Goal: Task Accomplishment & Management: Manage account settings

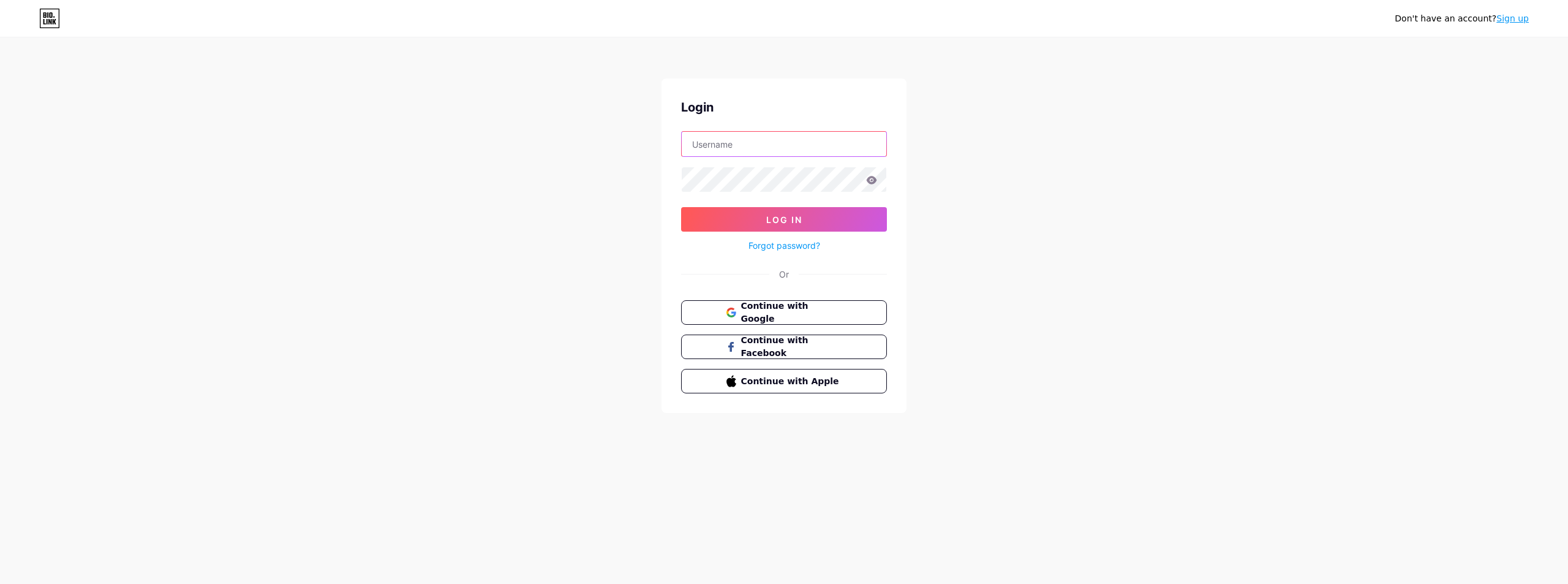
click at [707, 152] on input "text" at bounding box center [784, 144] width 205 height 24
type input "acespedes.com@gmail.com"
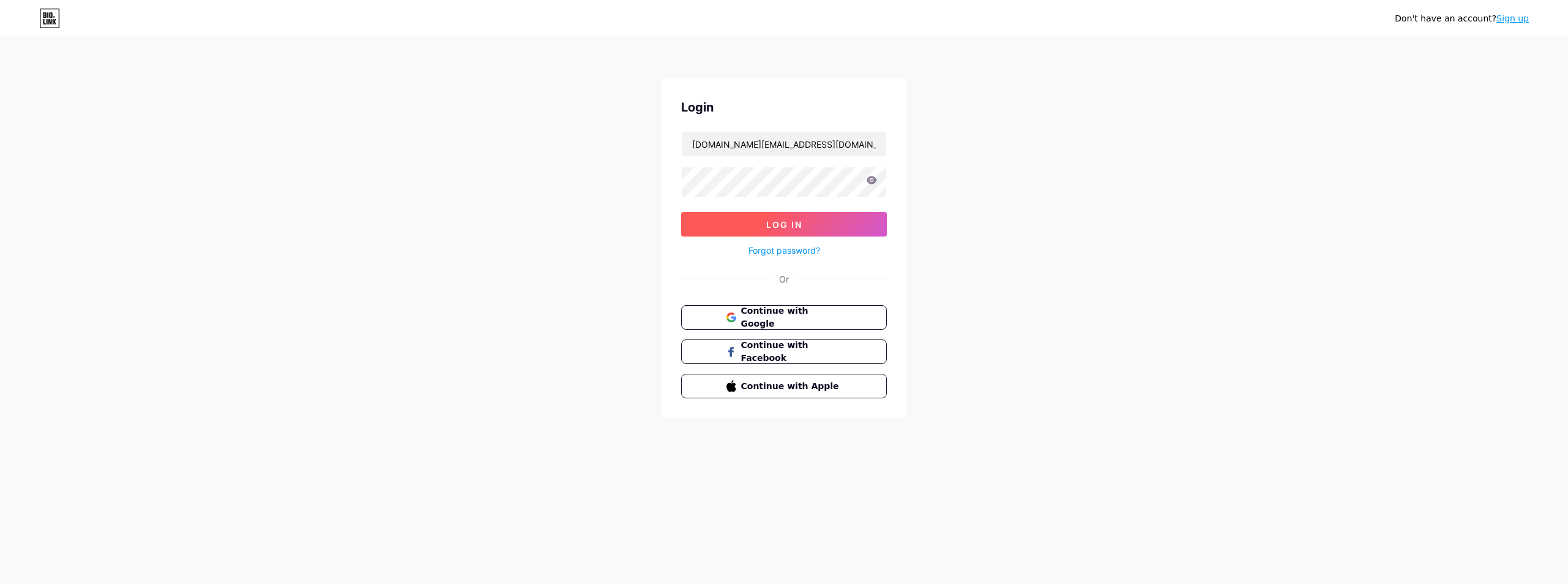
click at [740, 220] on button "Log In" at bounding box center [784, 224] width 206 height 24
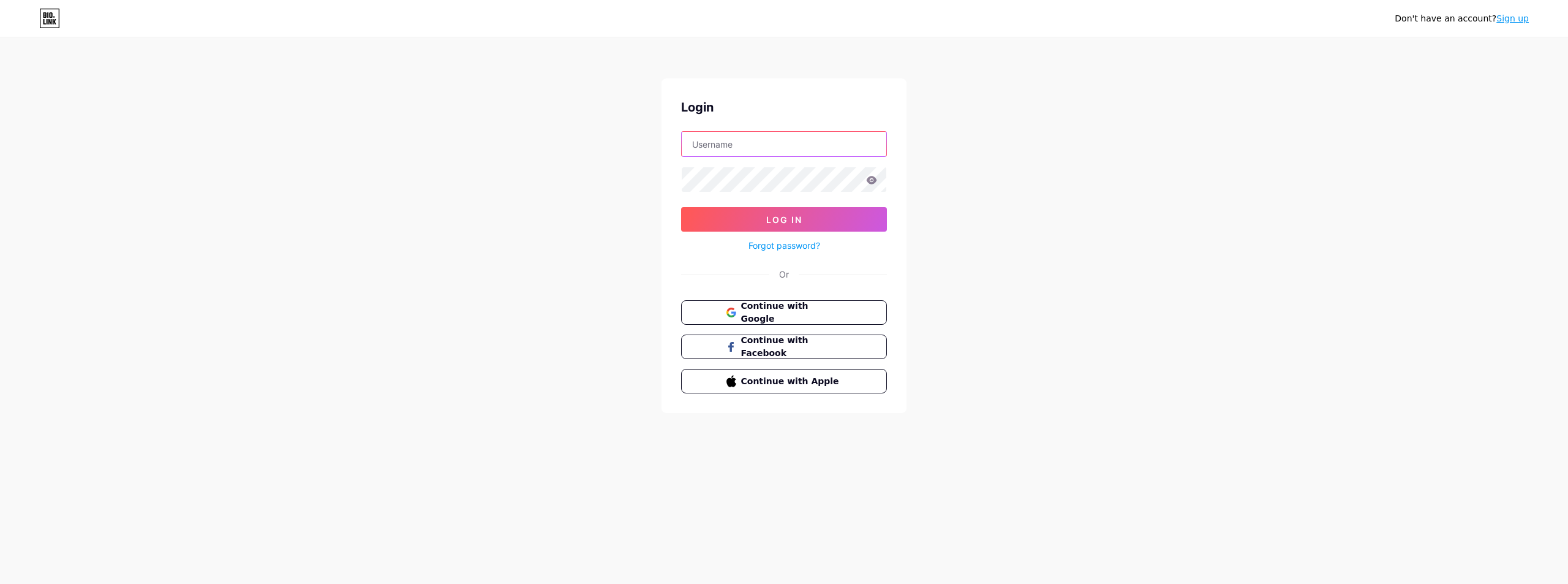
click at [734, 141] on input "text" at bounding box center [784, 144] width 205 height 24
type input "acespedes.com@gmail.com"
click at [754, 212] on button "Log In" at bounding box center [784, 219] width 206 height 24
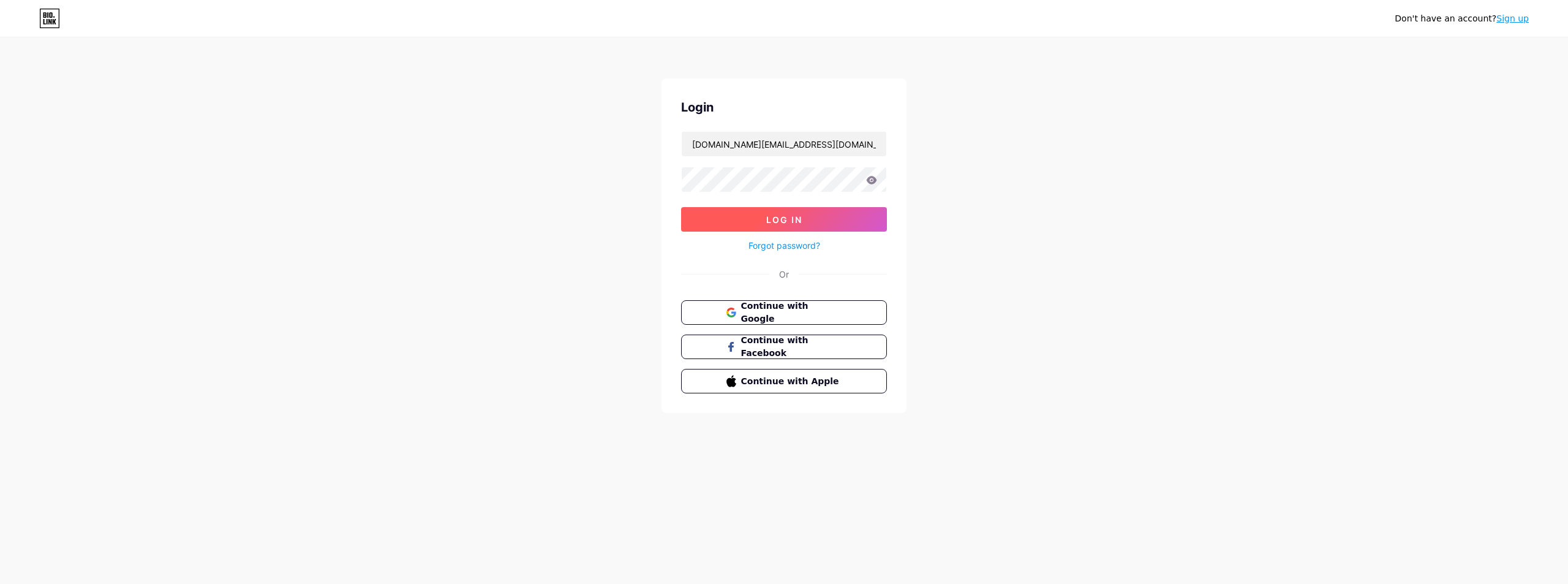
click at [754, 212] on button "Log In" at bounding box center [784, 219] width 206 height 24
click at [790, 220] on span "Log In" at bounding box center [784, 220] width 36 height 11
